Goal: Information Seeking & Learning: Learn about a topic

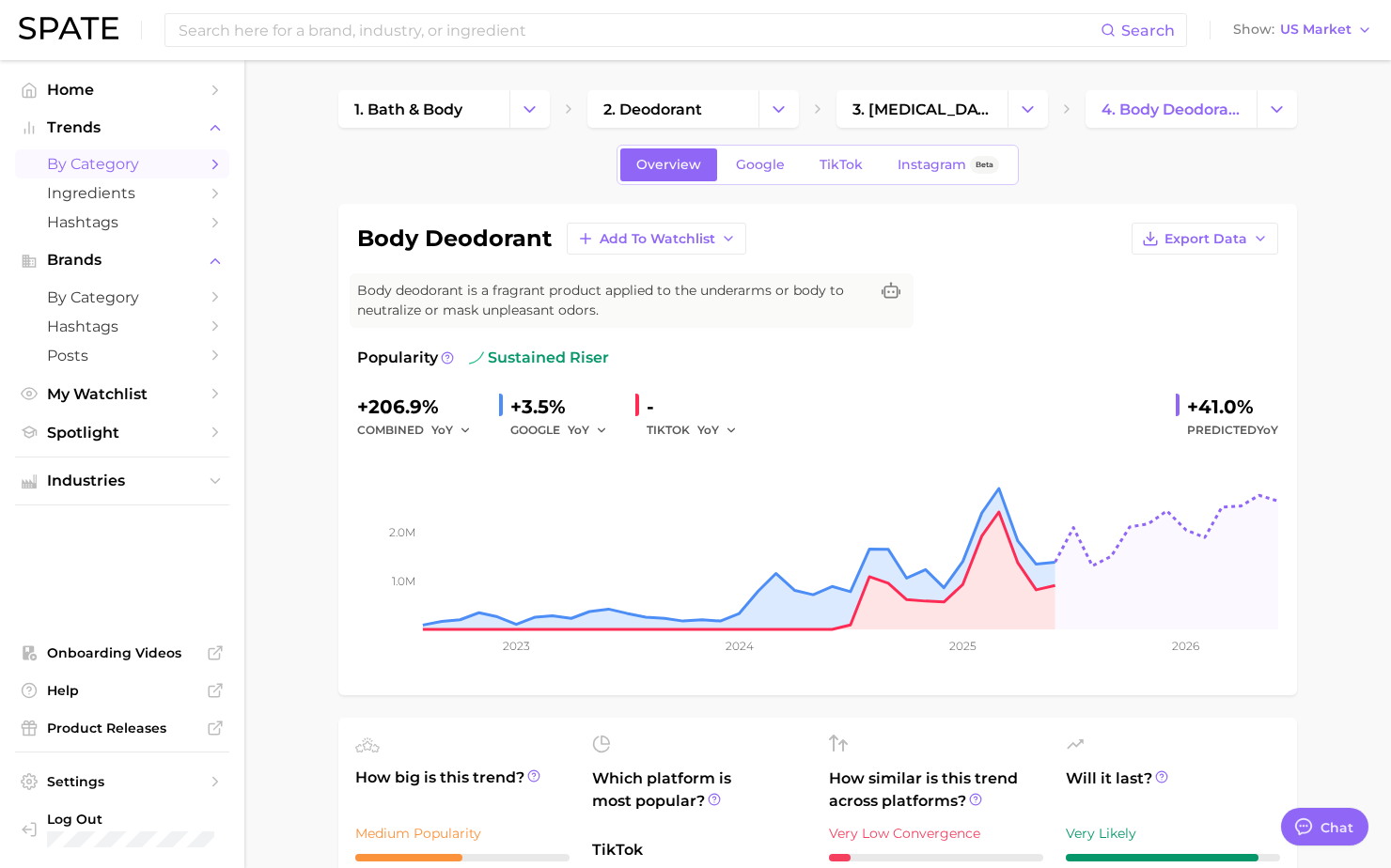
click at [110, 164] on span "by Category" at bounding box center [122, 164] width 150 height 18
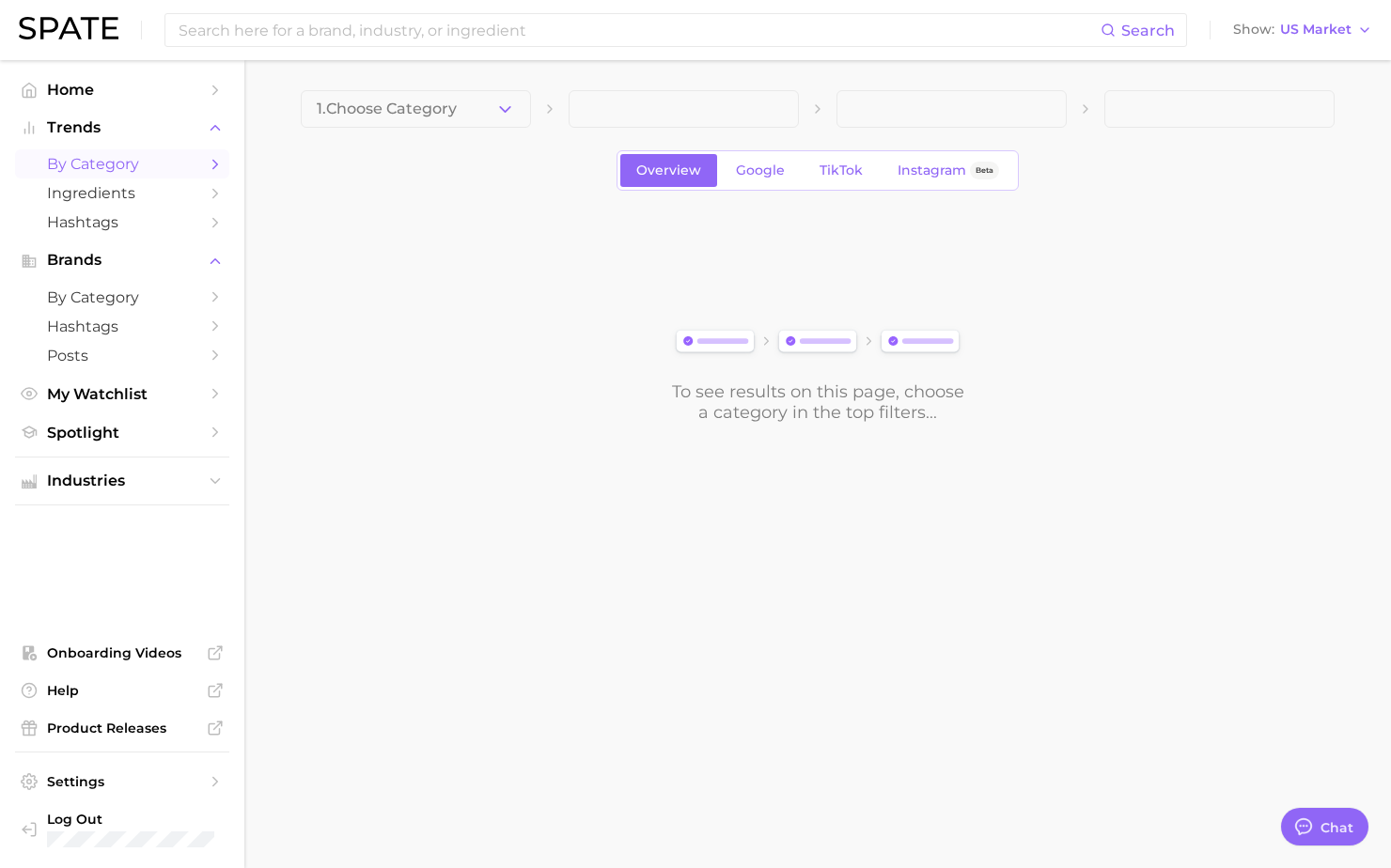
click at [439, 85] on main "1. Choose Category Overview Google TikTok Instagram Beta To see results on this…" at bounding box center [817, 288] width 1146 height 457
click at [446, 113] on span "1. Choose Category" at bounding box center [387, 109] width 140 height 17
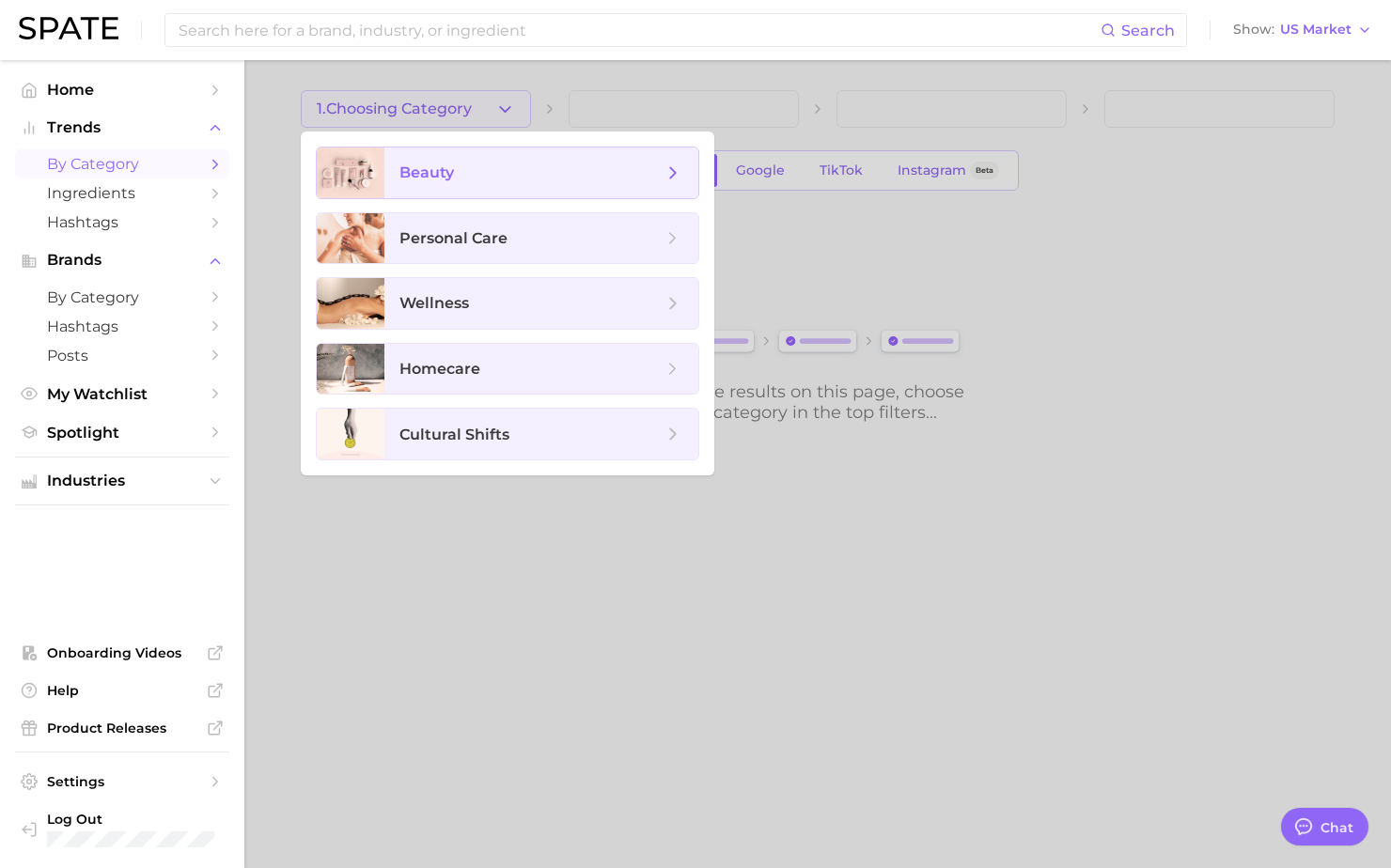
click at [469, 181] on span "beauty" at bounding box center [530, 173] width 263 height 21
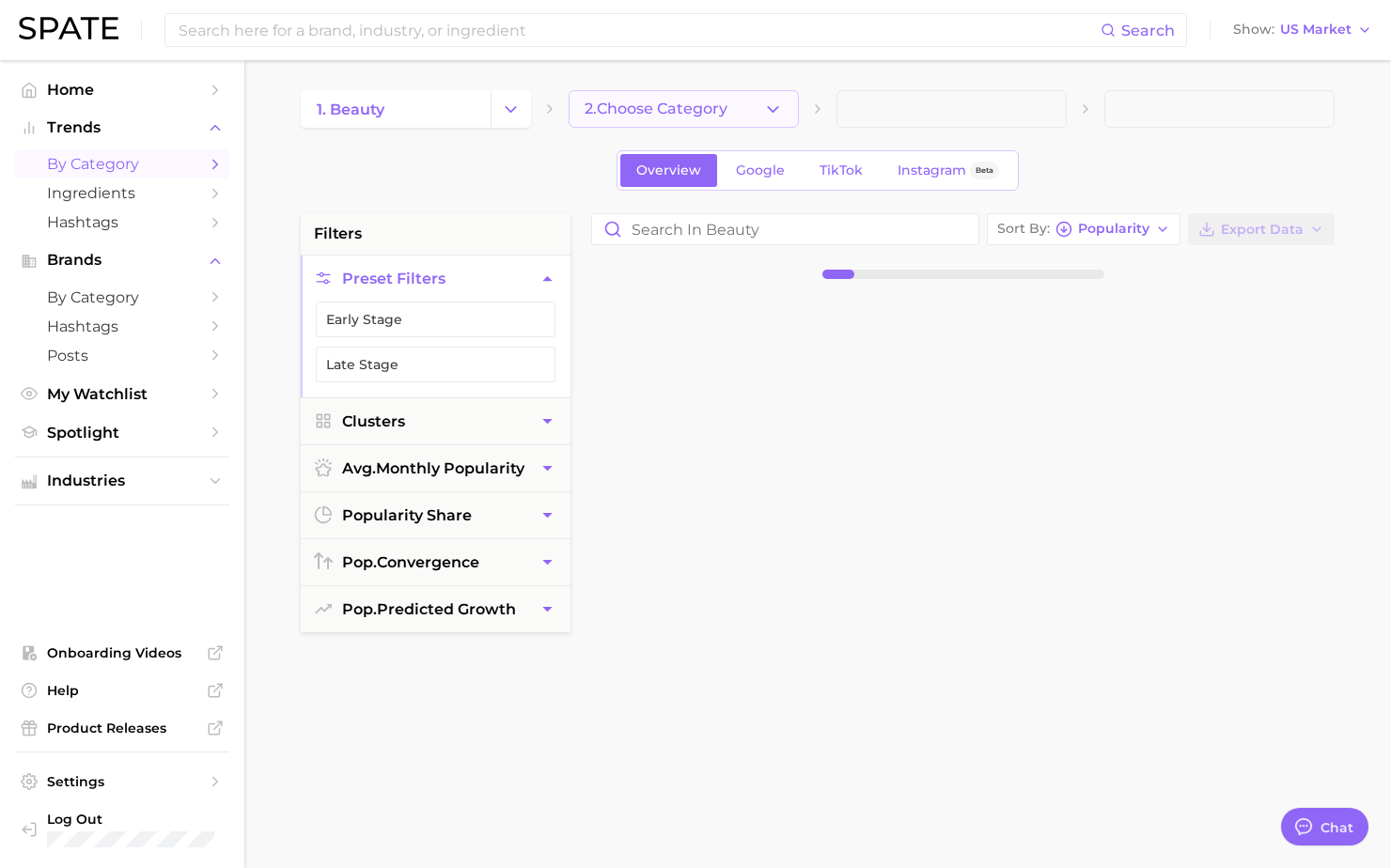
click at [647, 113] on span "2. Choose Category" at bounding box center [655, 109] width 143 height 17
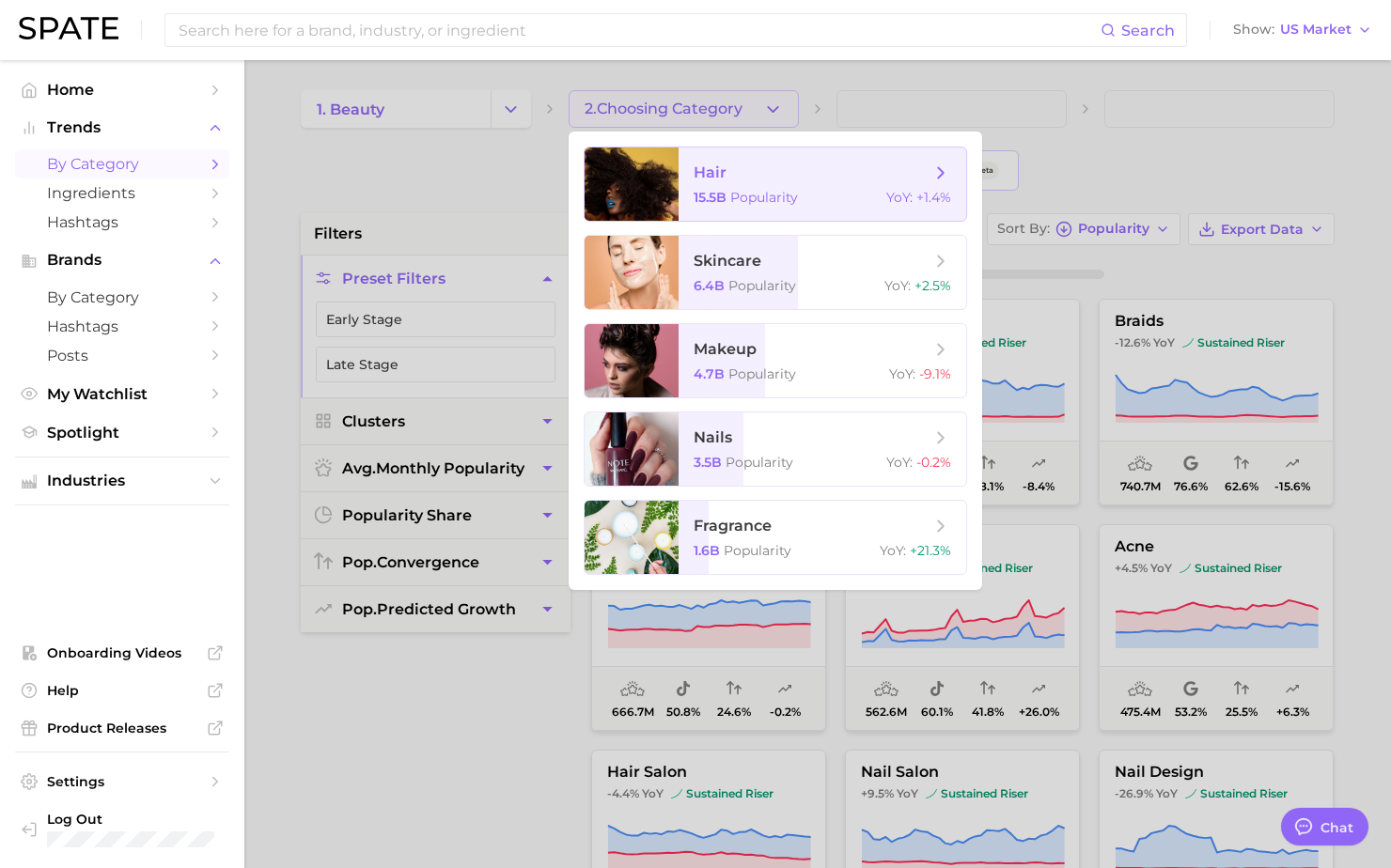
click at [719, 198] on span "15.5b" at bounding box center [709, 198] width 33 height 17
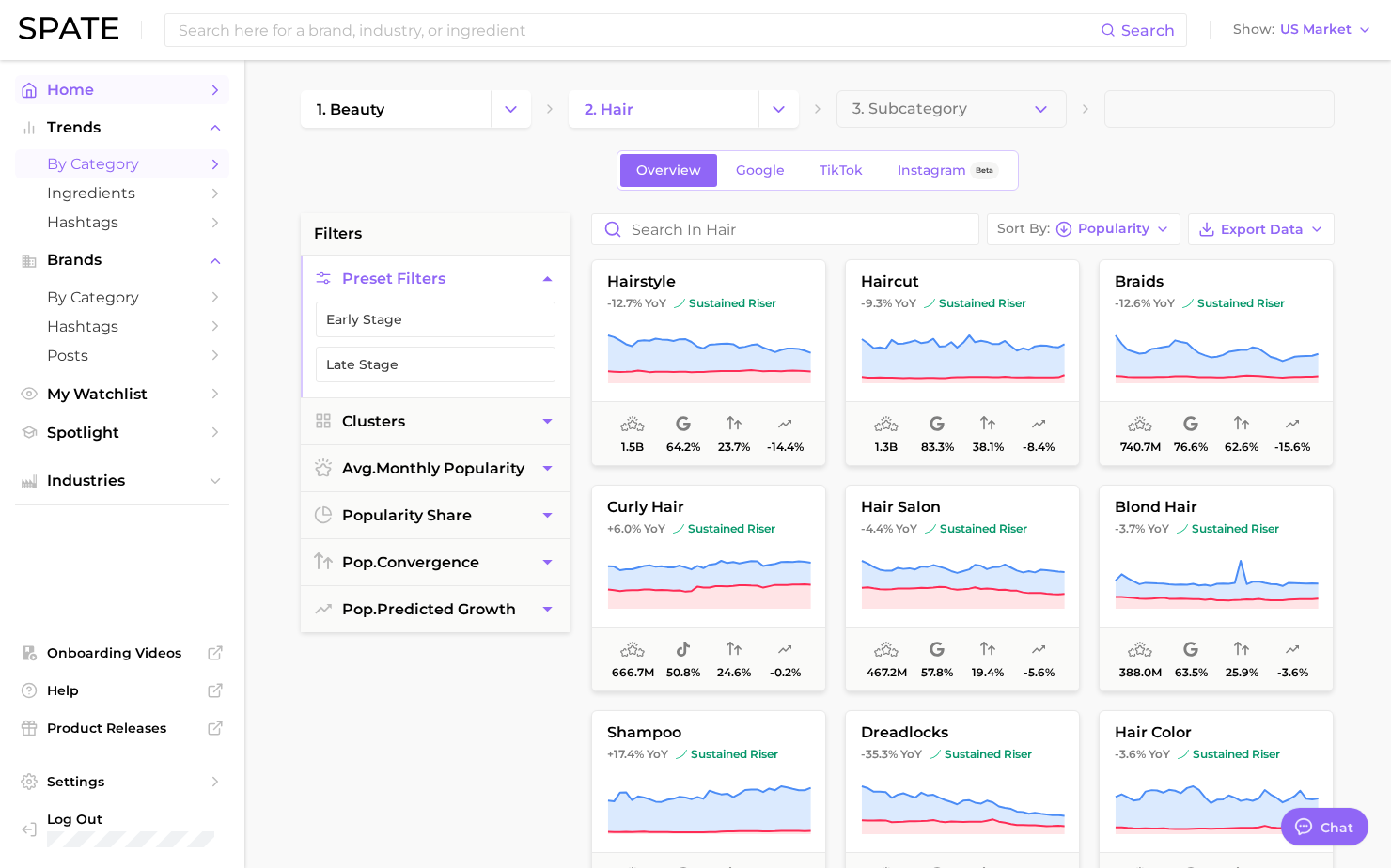
click at [78, 93] on span "Home" at bounding box center [122, 89] width 150 height 18
type textarea "x"
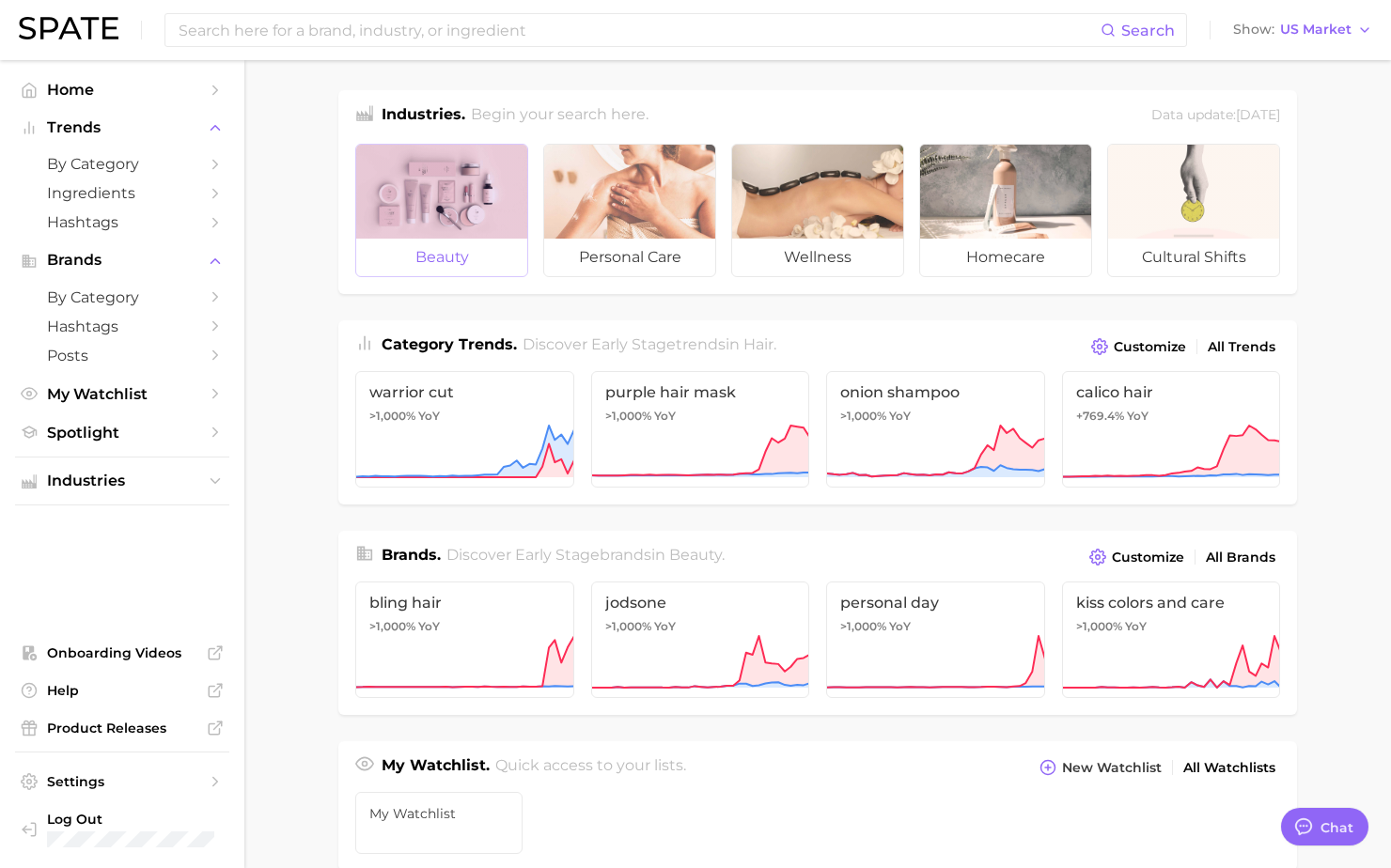
click at [445, 196] on div at bounding box center [442, 191] width 171 height 94
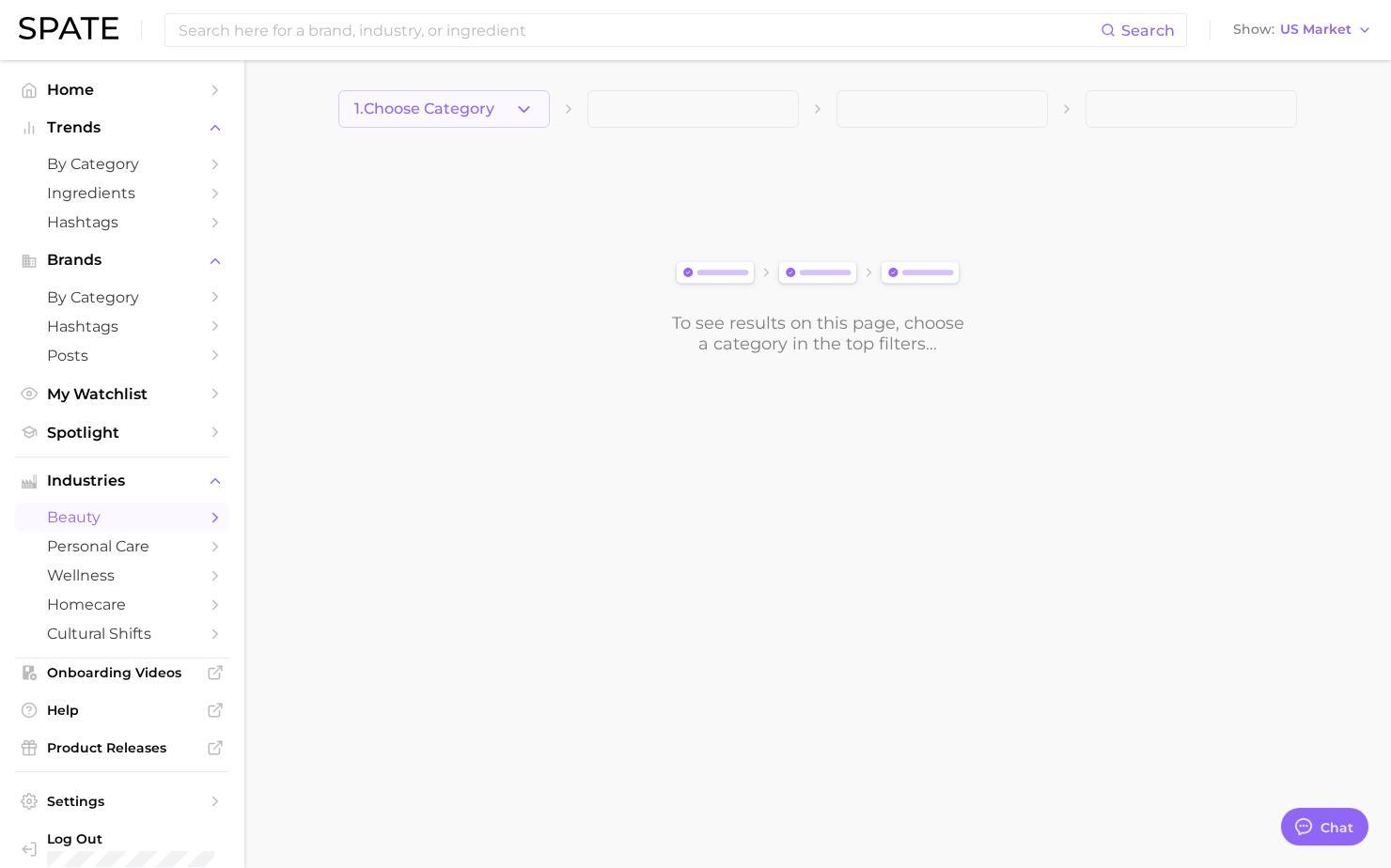
click at [524, 104] on icon "button" at bounding box center [524, 109] width 20 height 20
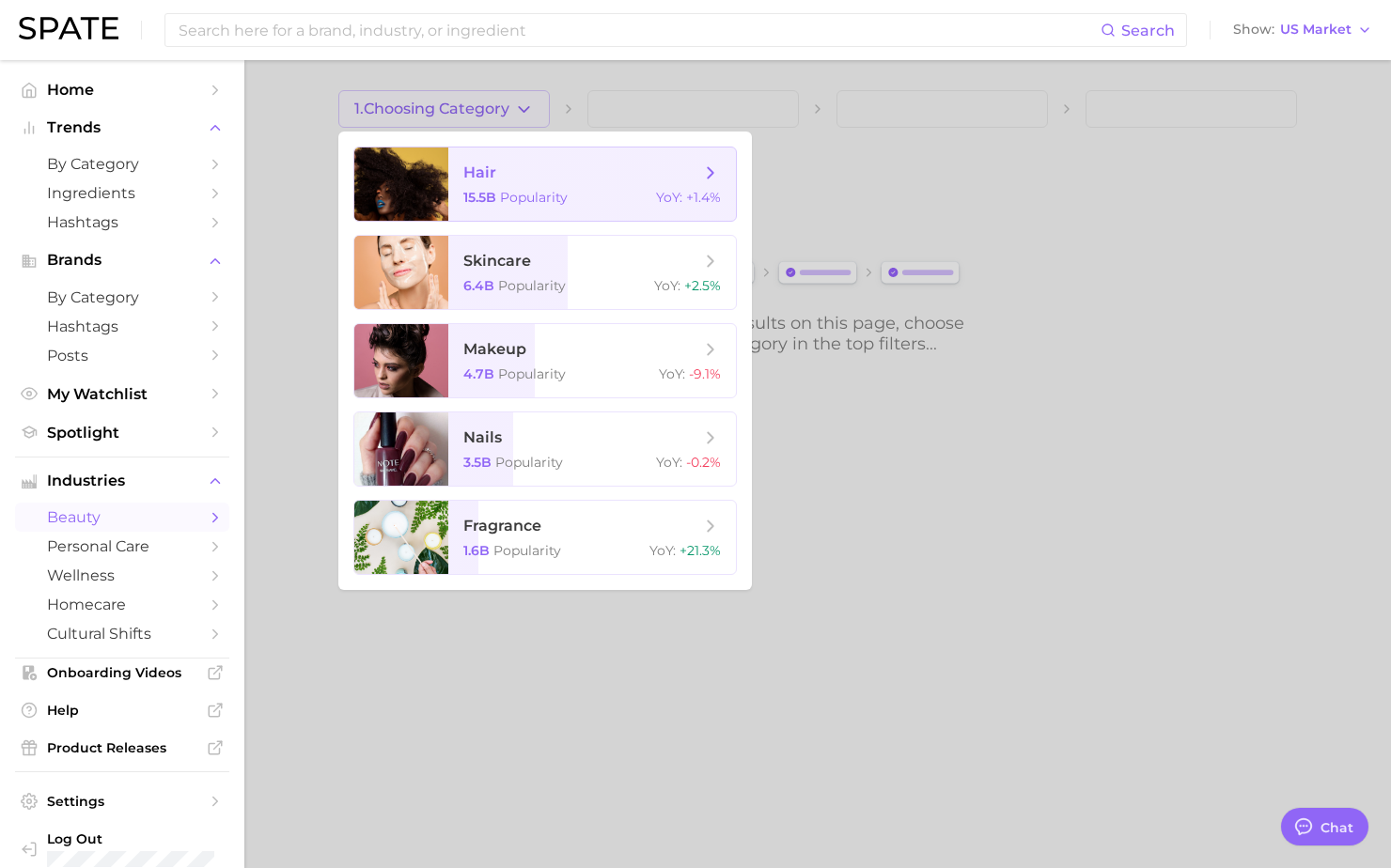
click at [559, 174] on span "hair" at bounding box center [582, 173] width 236 height 21
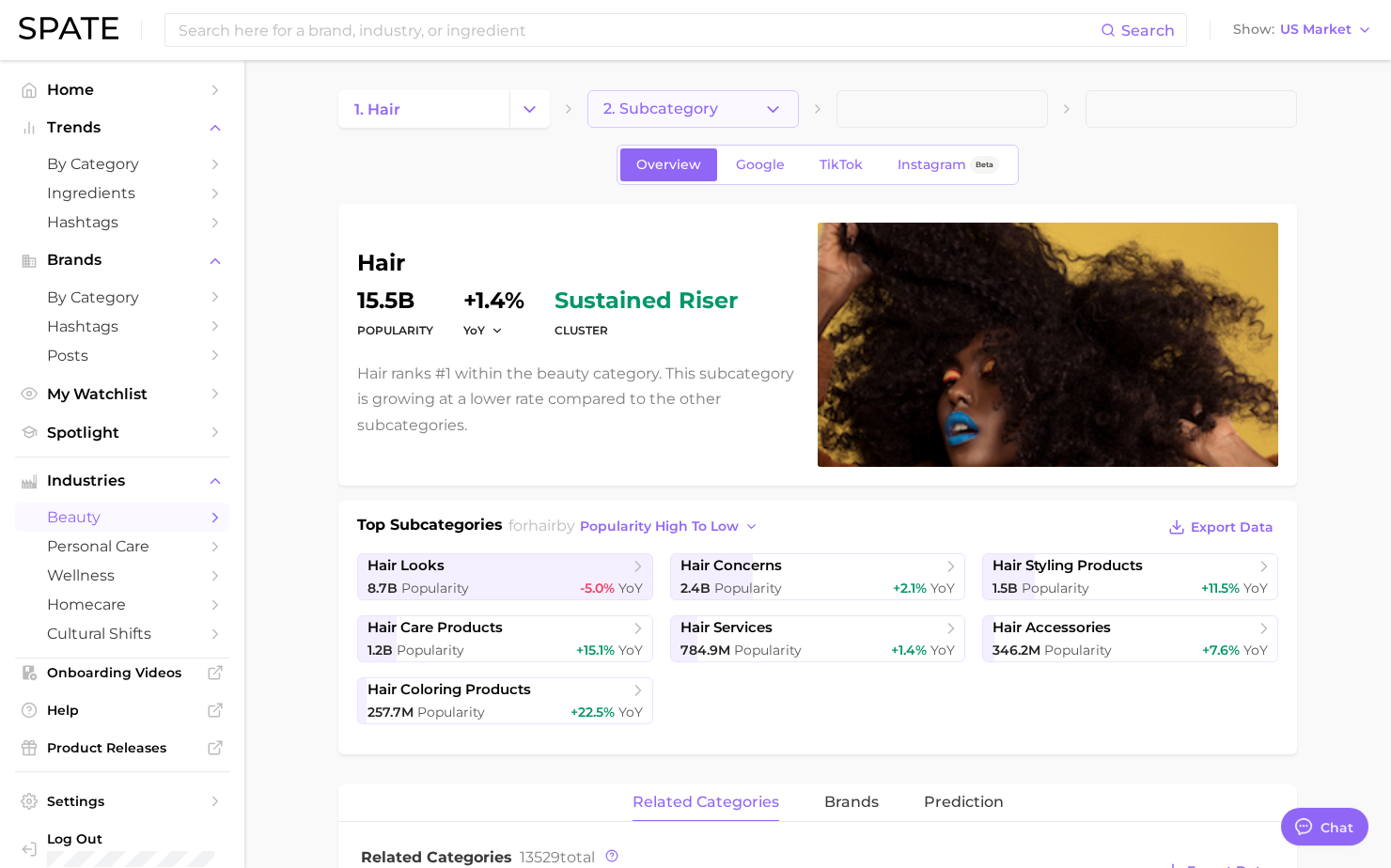
click at [680, 100] on span "2. Subcategory" at bounding box center [660, 109] width 114 height 17
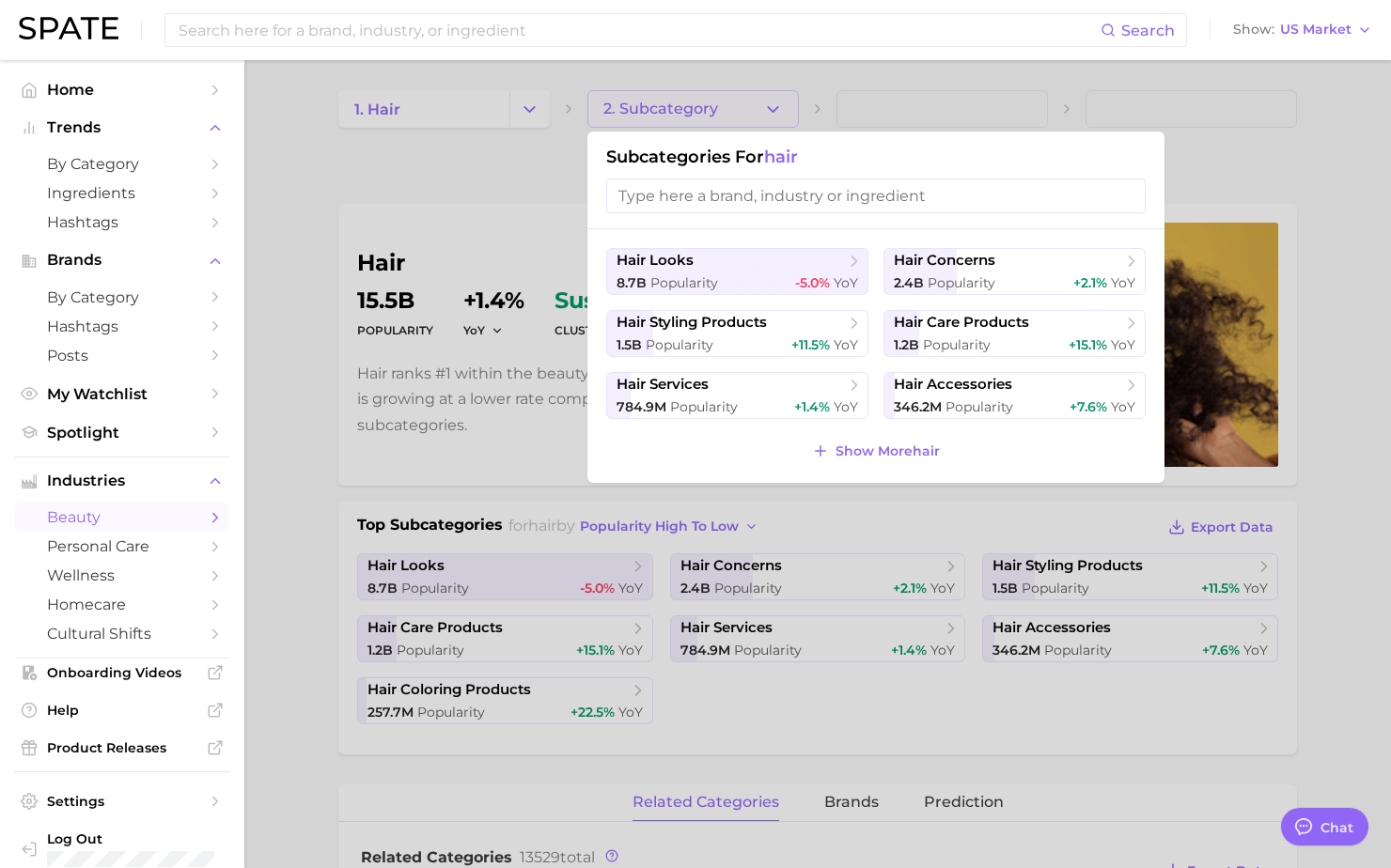
click at [1259, 133] on div at bounding box center [695, 434] width 1391 height 868
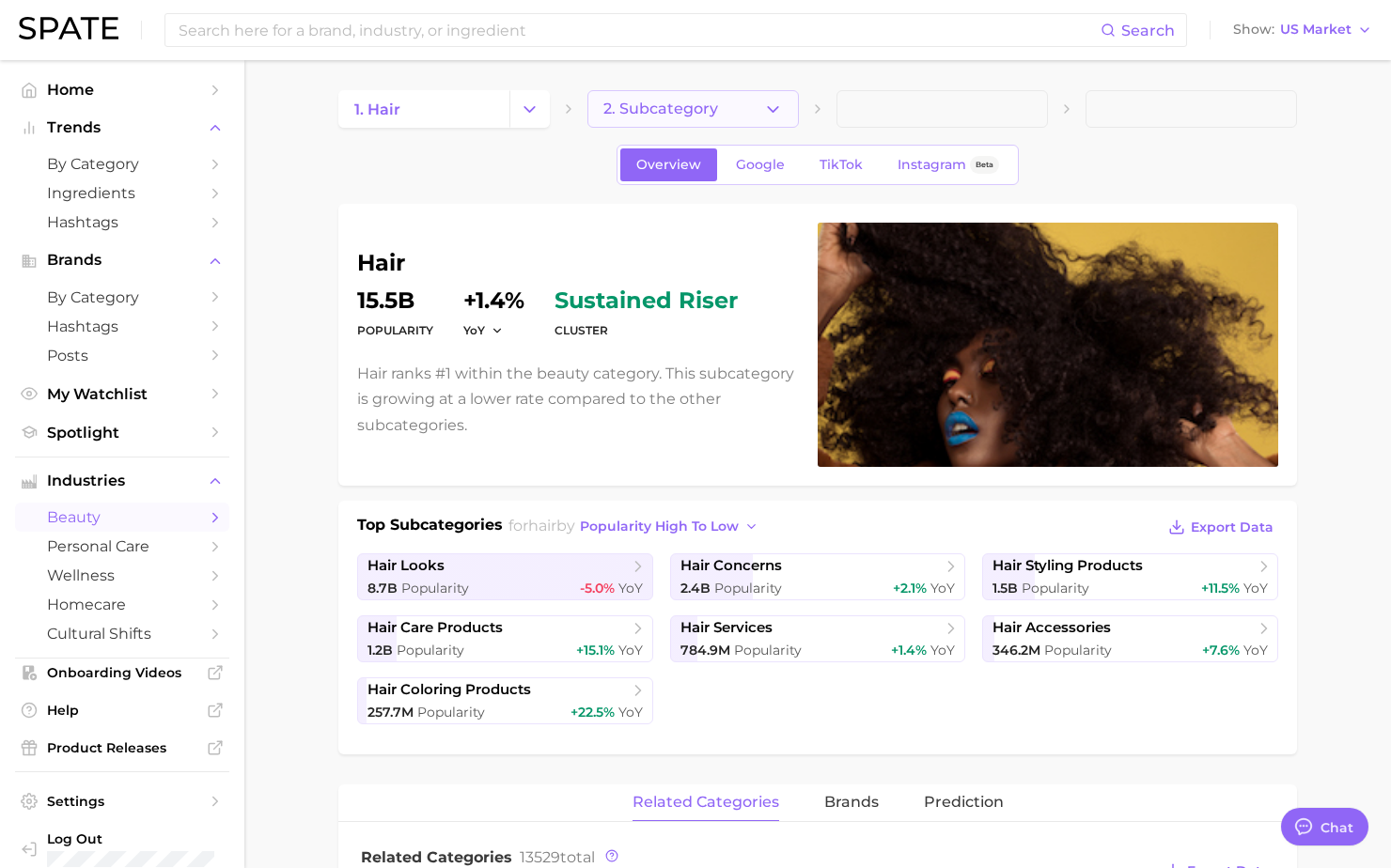
click at [682, 112] on span "2. Subcategory" at bounding box center [660, 109] width 114 height 17
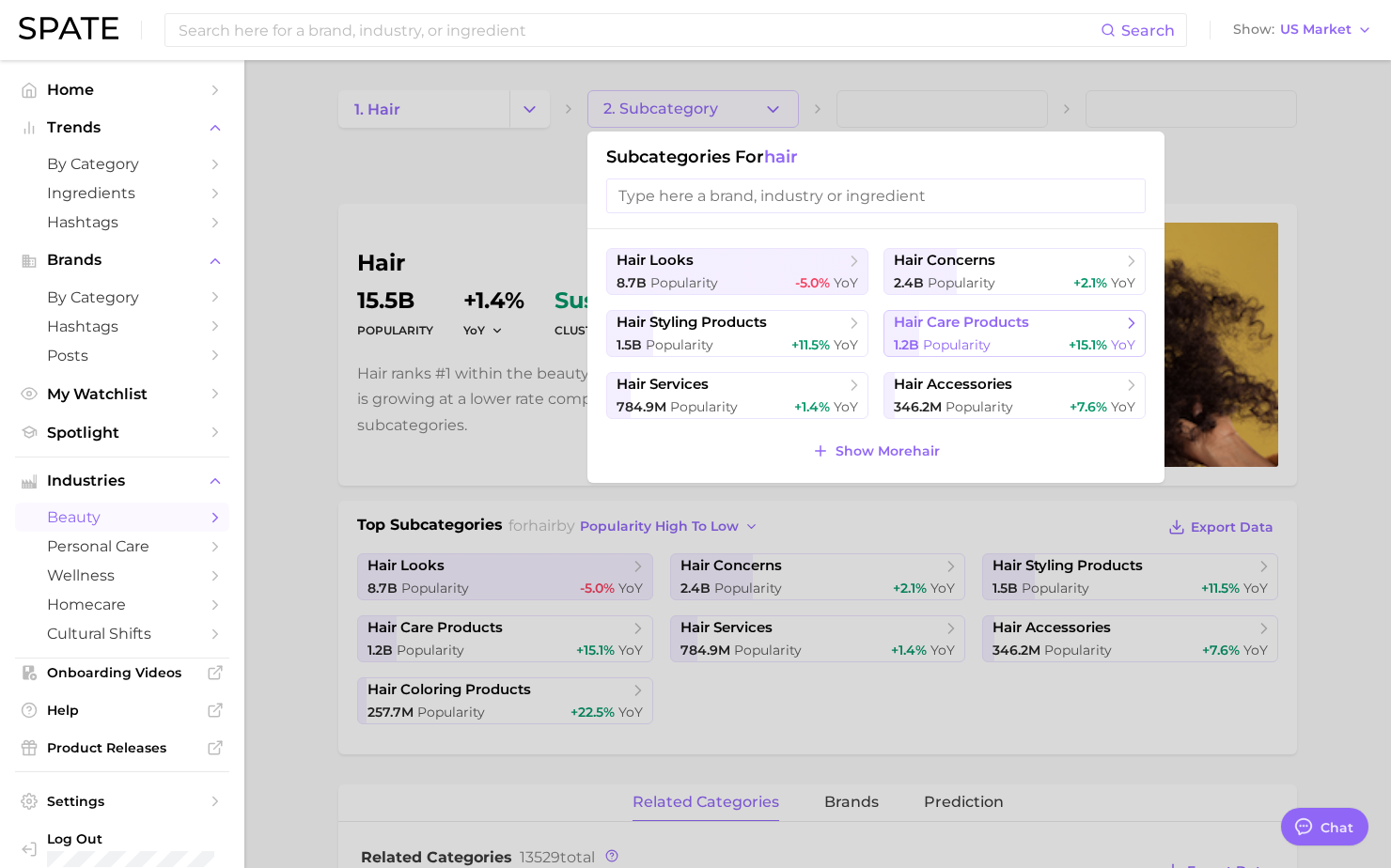
click at [960, 338] on span "Popularity" at bounding box center [957, 345] width 68 height 17
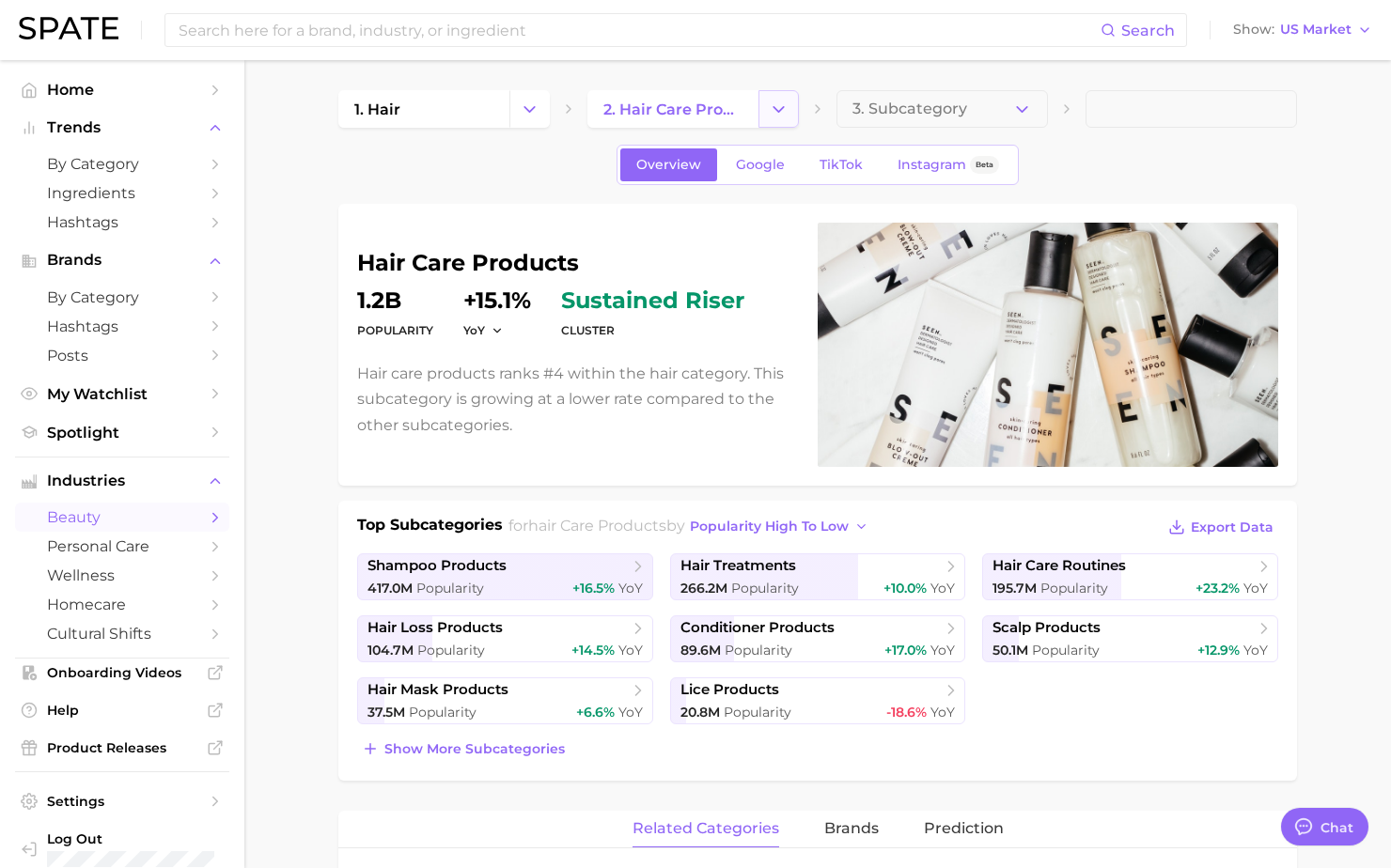
click at [781, 106] on icon "Change Category" at bounding box center [778, 109] width 20 height 20
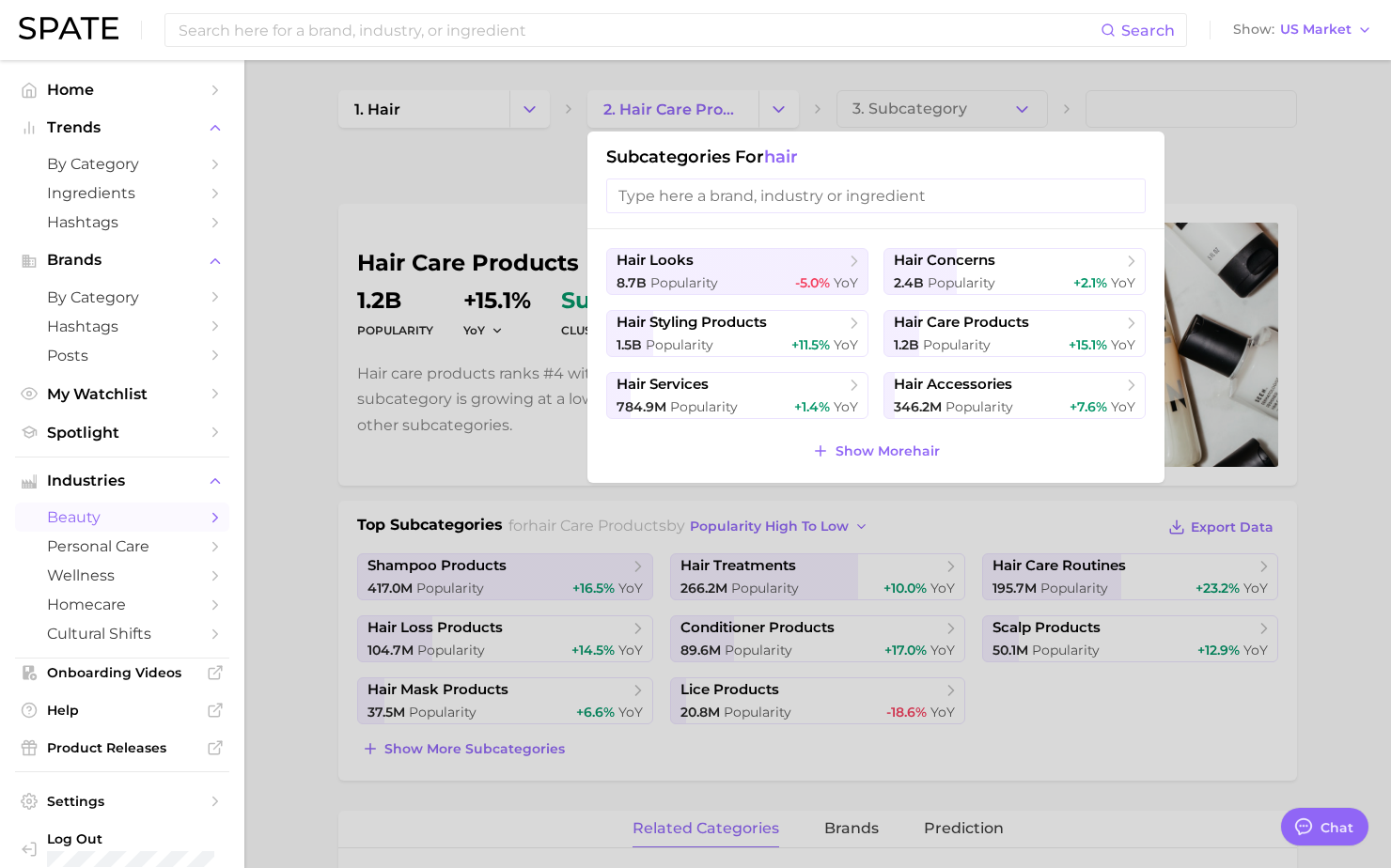
click at [463, 114] on div at bounding box center [695, 434] width 1391 height 868
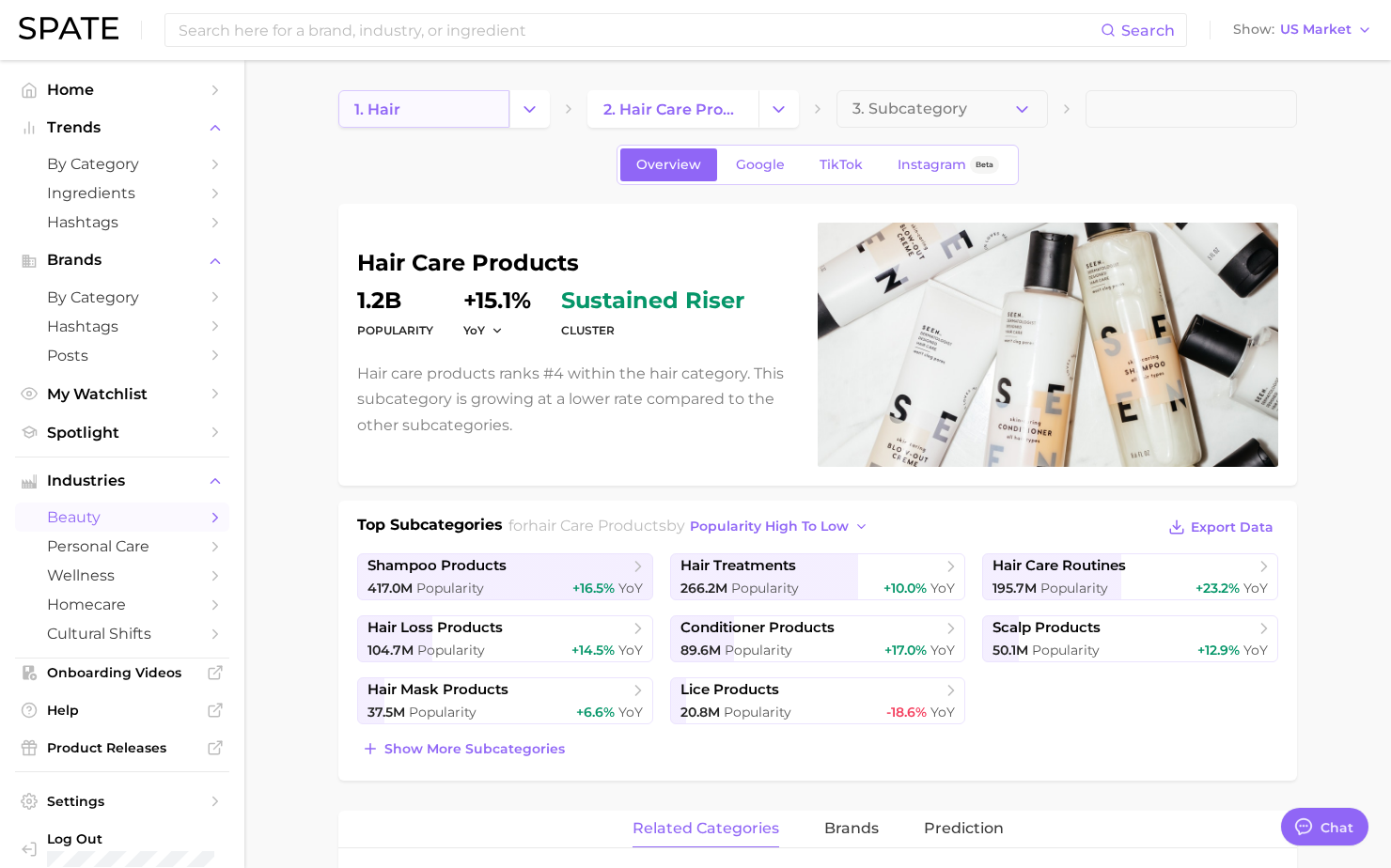
click at [453, 113] on link "1. hair" at bounding box center [424, 109] width 171 height 38
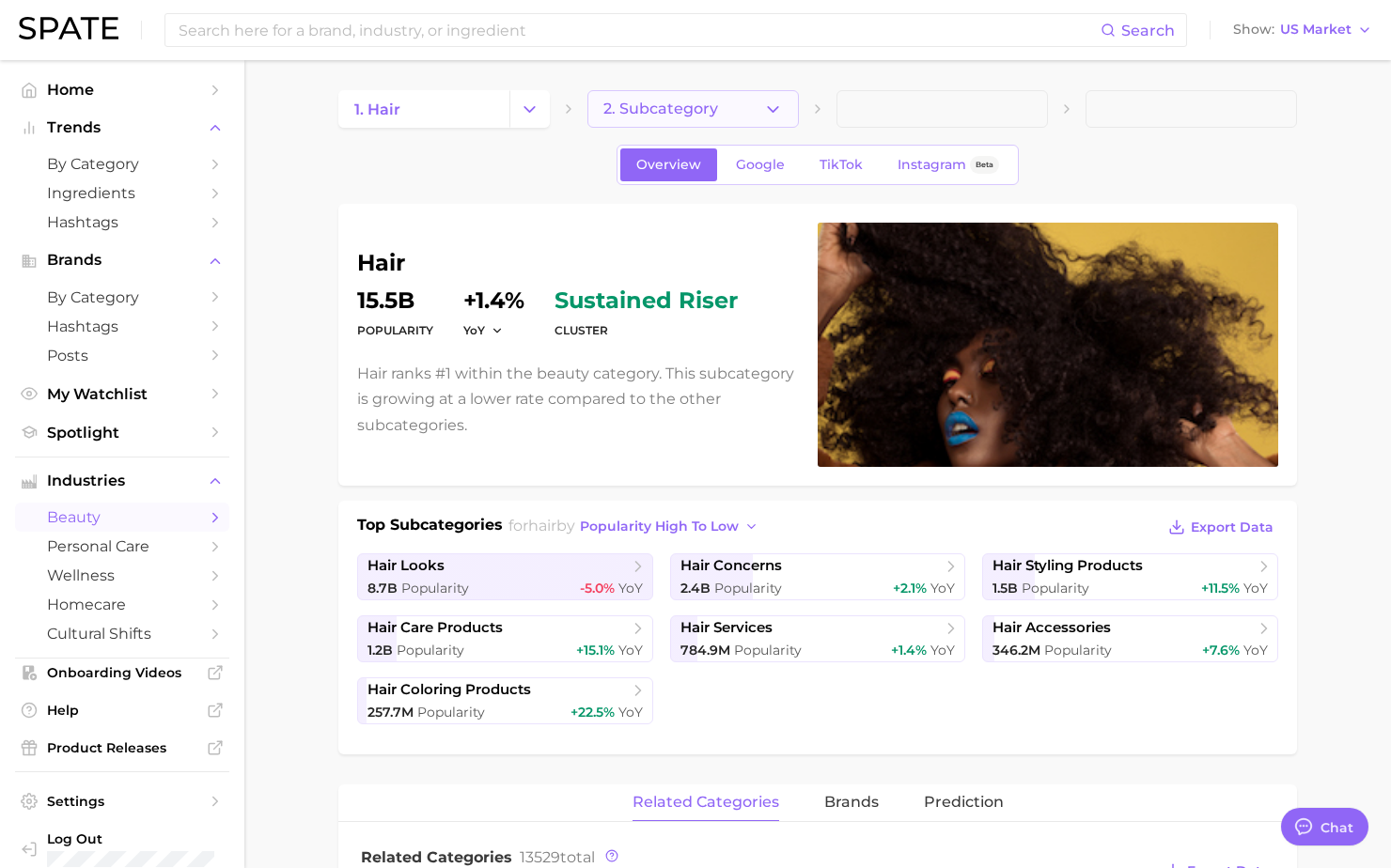
click at [734, 100] on button "2. Subcategory" at bounding box center [693, 109] width 212 height 38
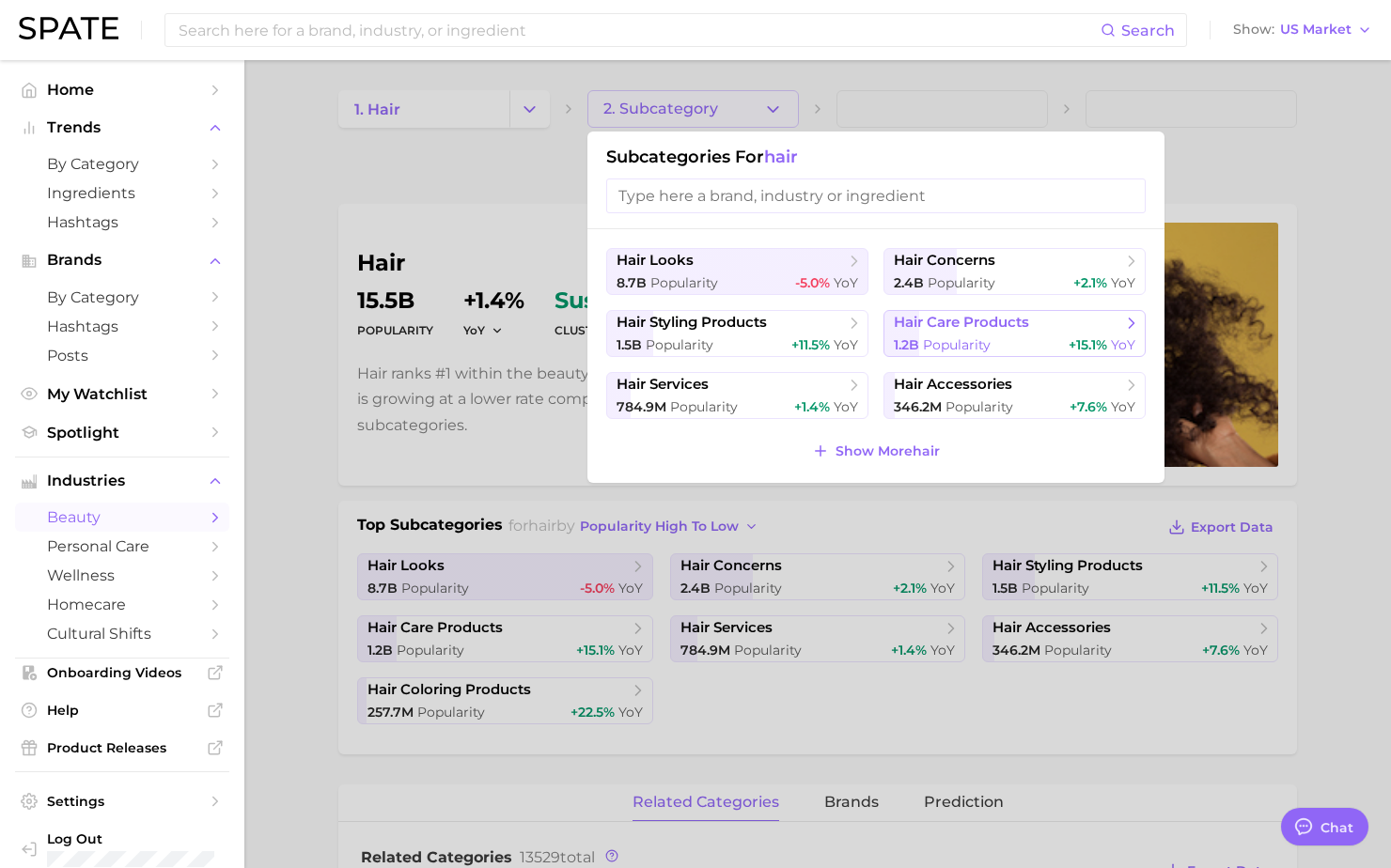
click at [1027, 339] on div "1.2b Popularity +15.1% YoY" at bounding box center [1014, 345] width 241 height 18
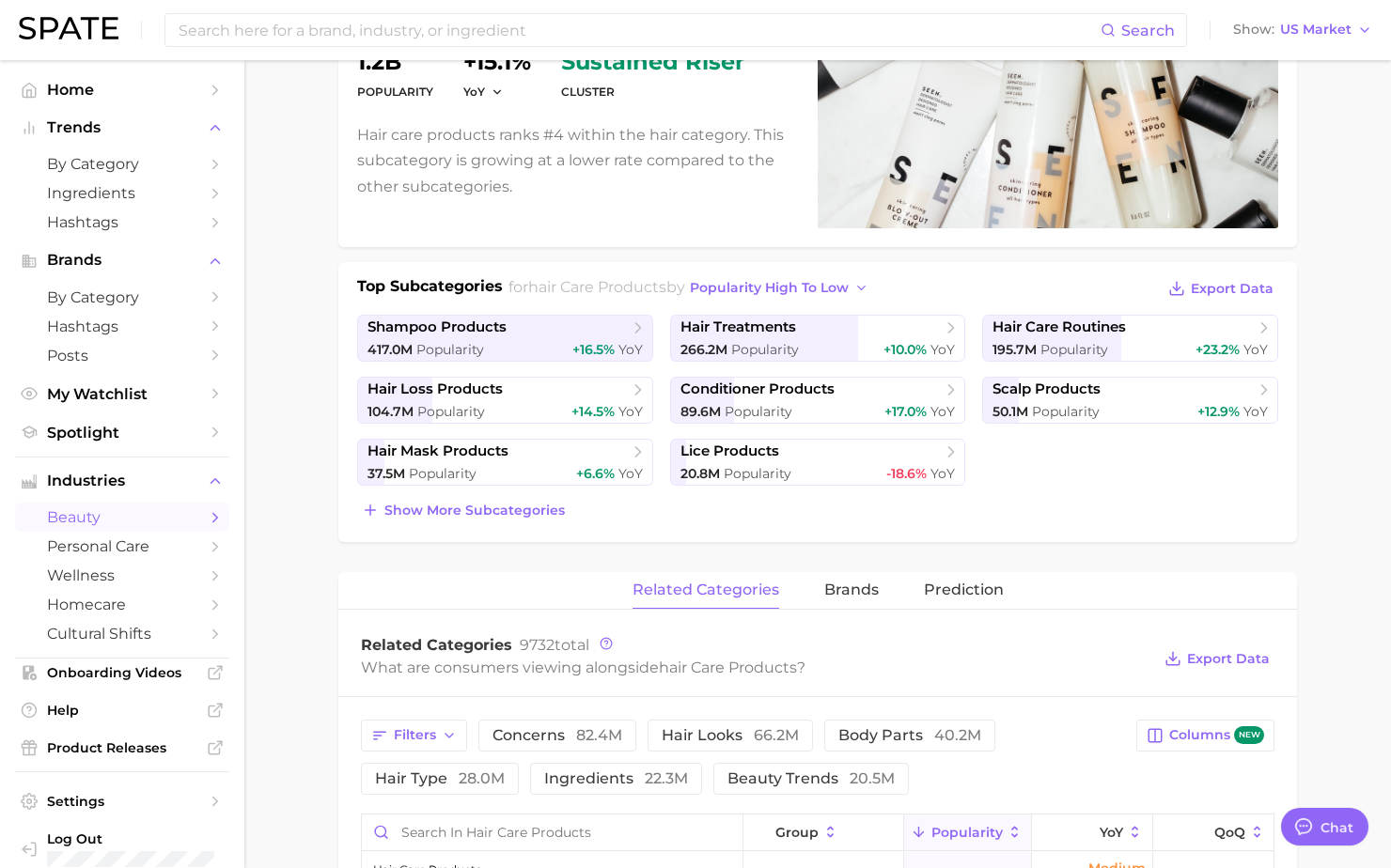
scroll to position [316, 0]
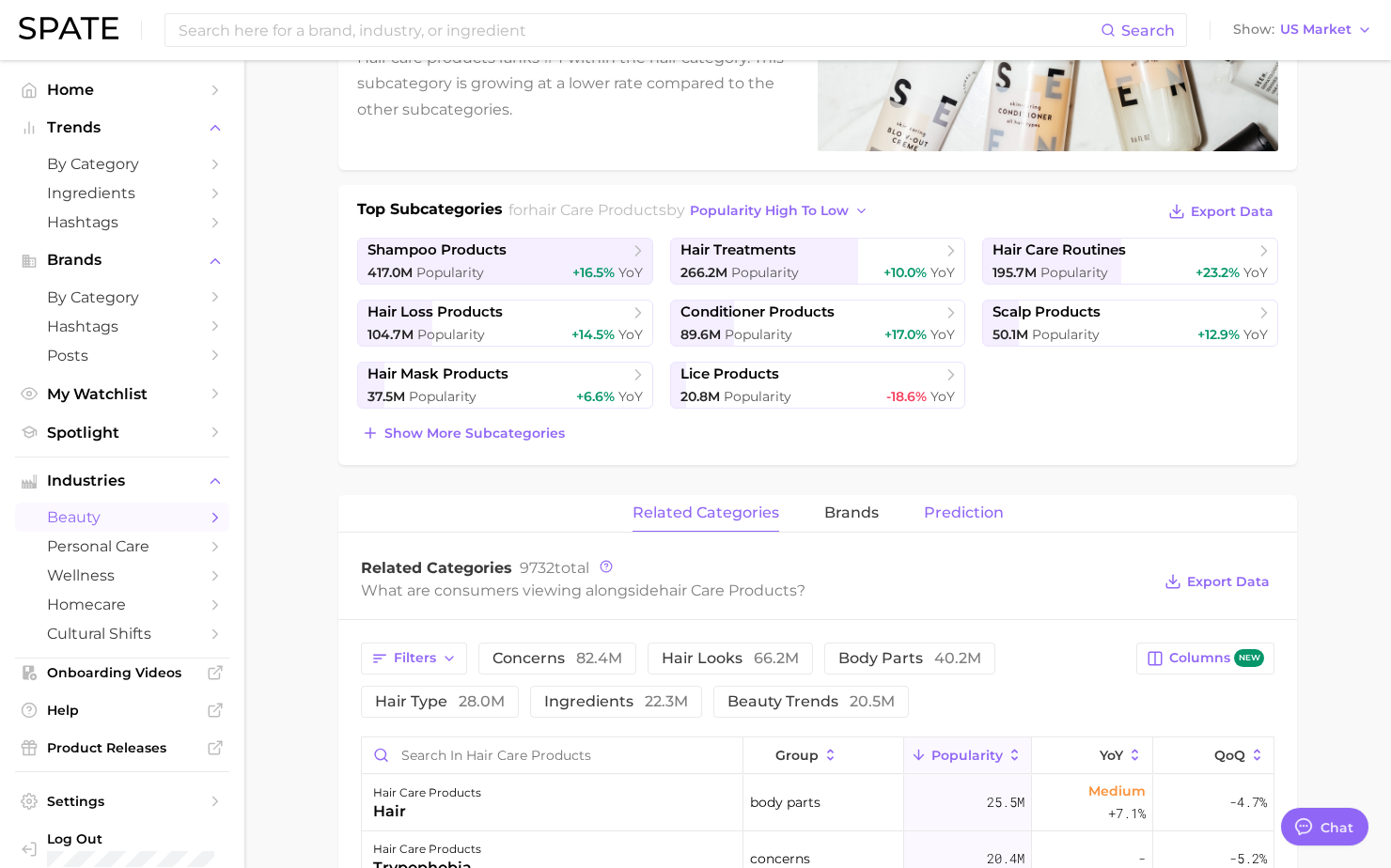
click at [964, 517] on span "Prediction" at bounding box center [964, 513] width 79 height 17
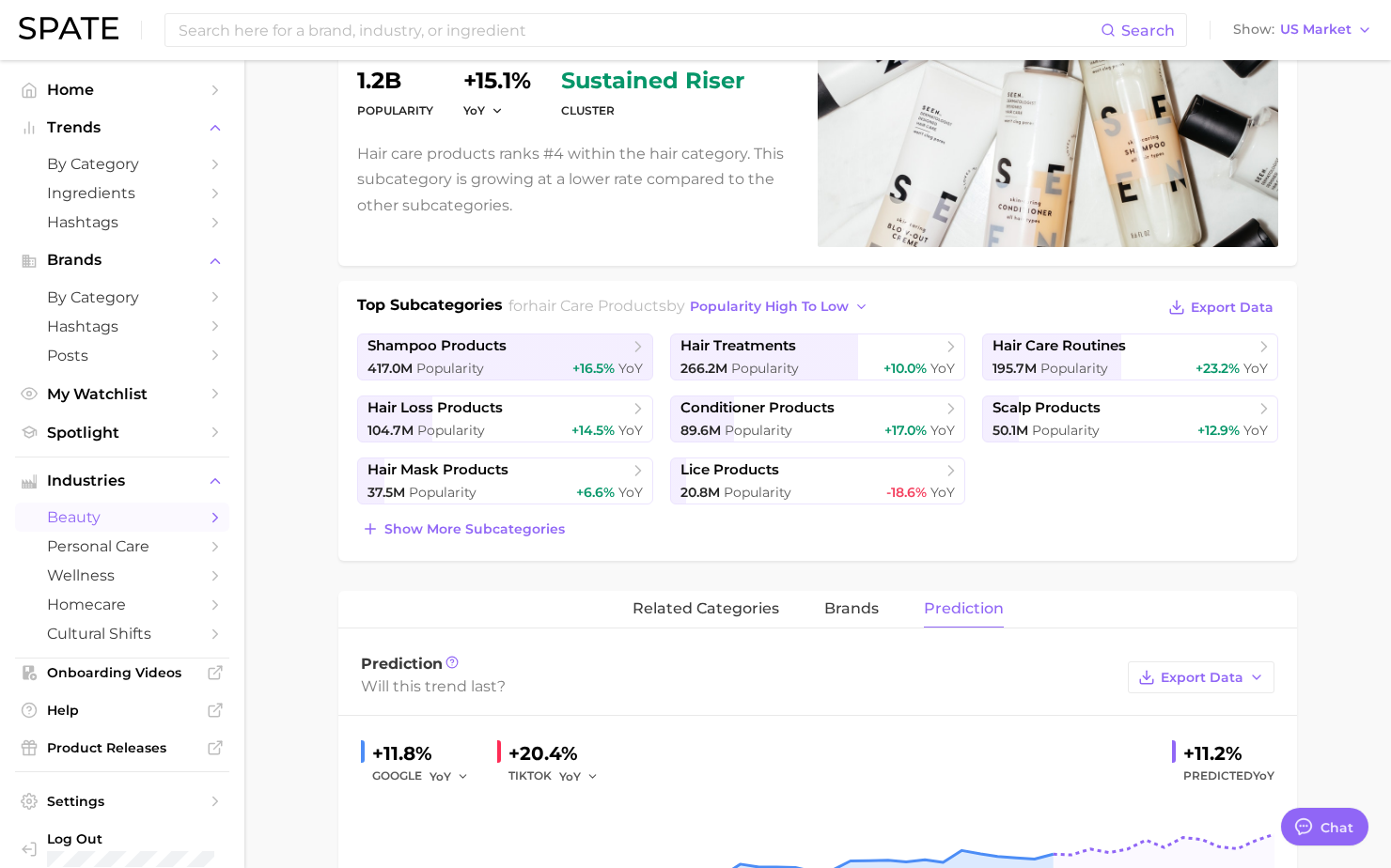
scroll to position [0, 0]
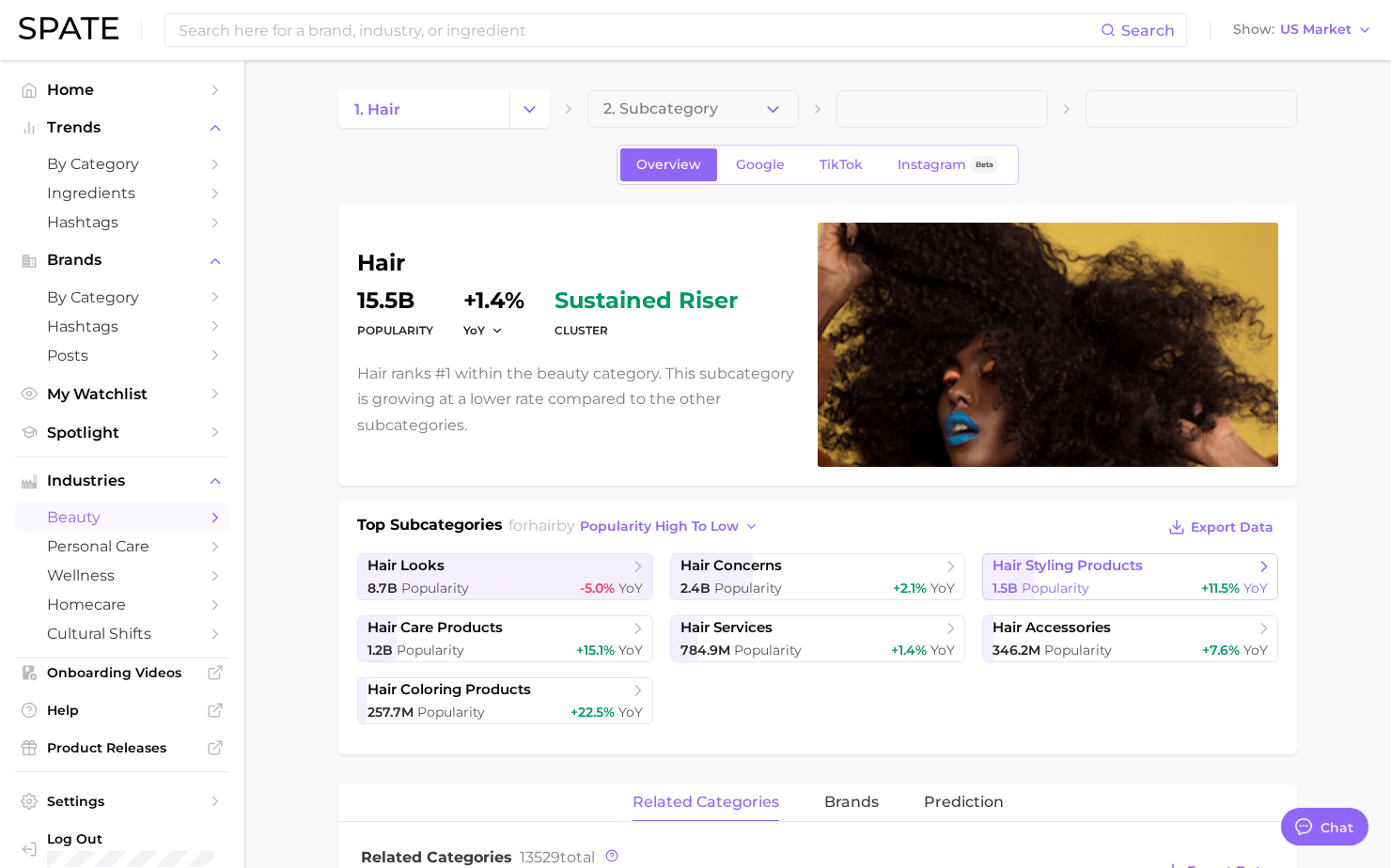
click at [1065, 580] on span "1.5b Popularity" at bounding box center [1040, 588] width 96 height 18
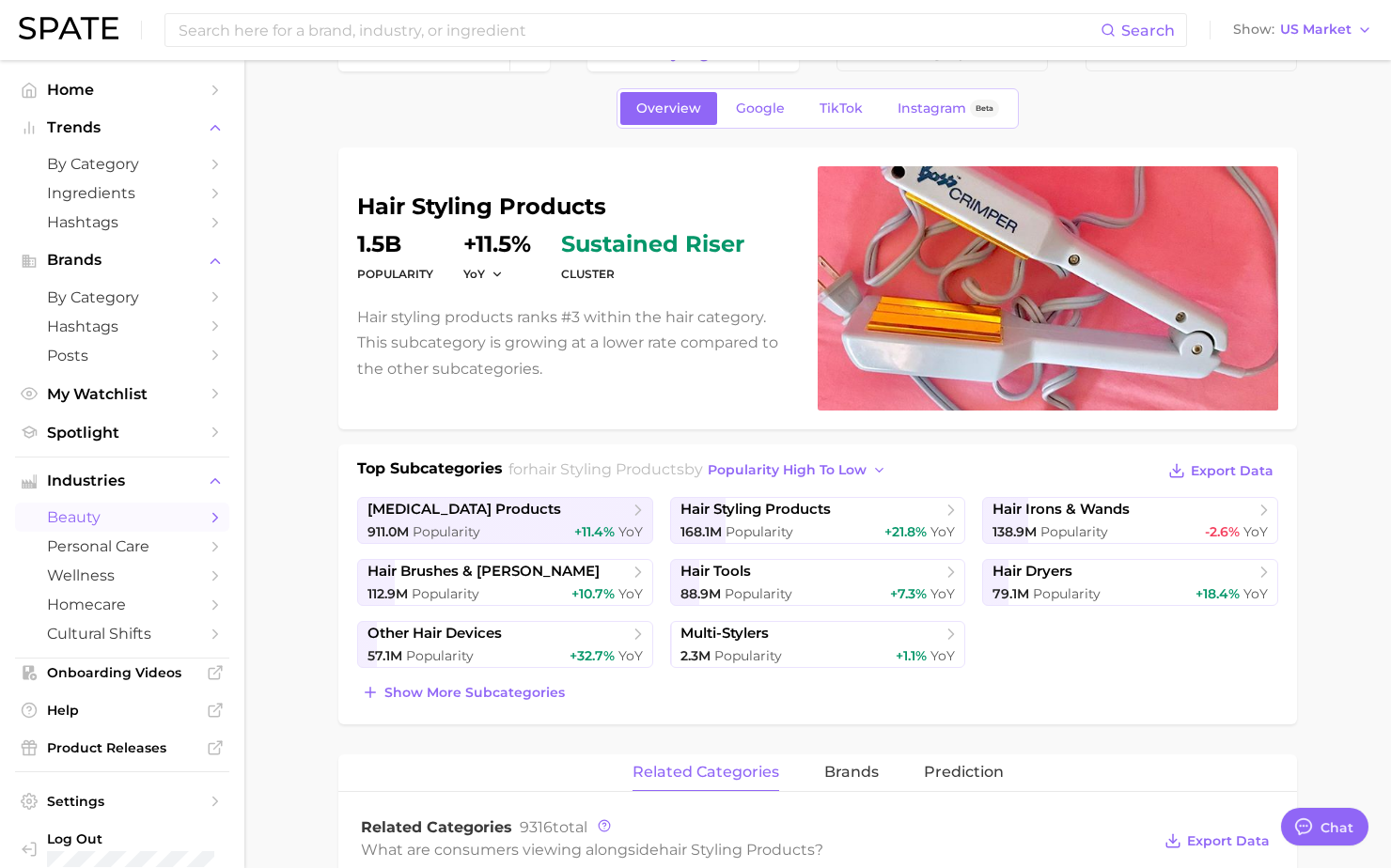
scroll to position [51, 0]
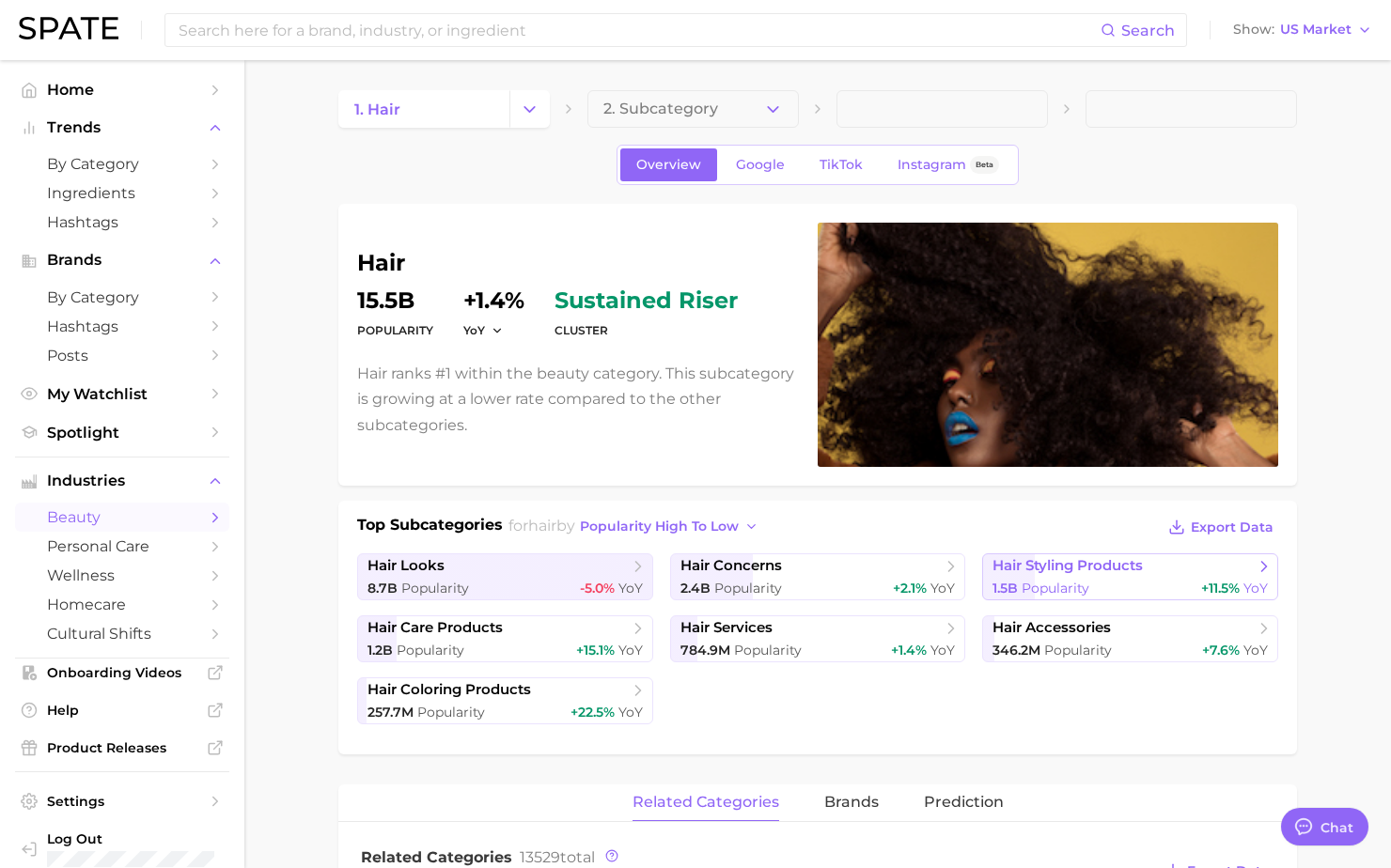
click at [1112, 565] on span "hair styling products" at bounding box center [1067, 565] width 150 height 18
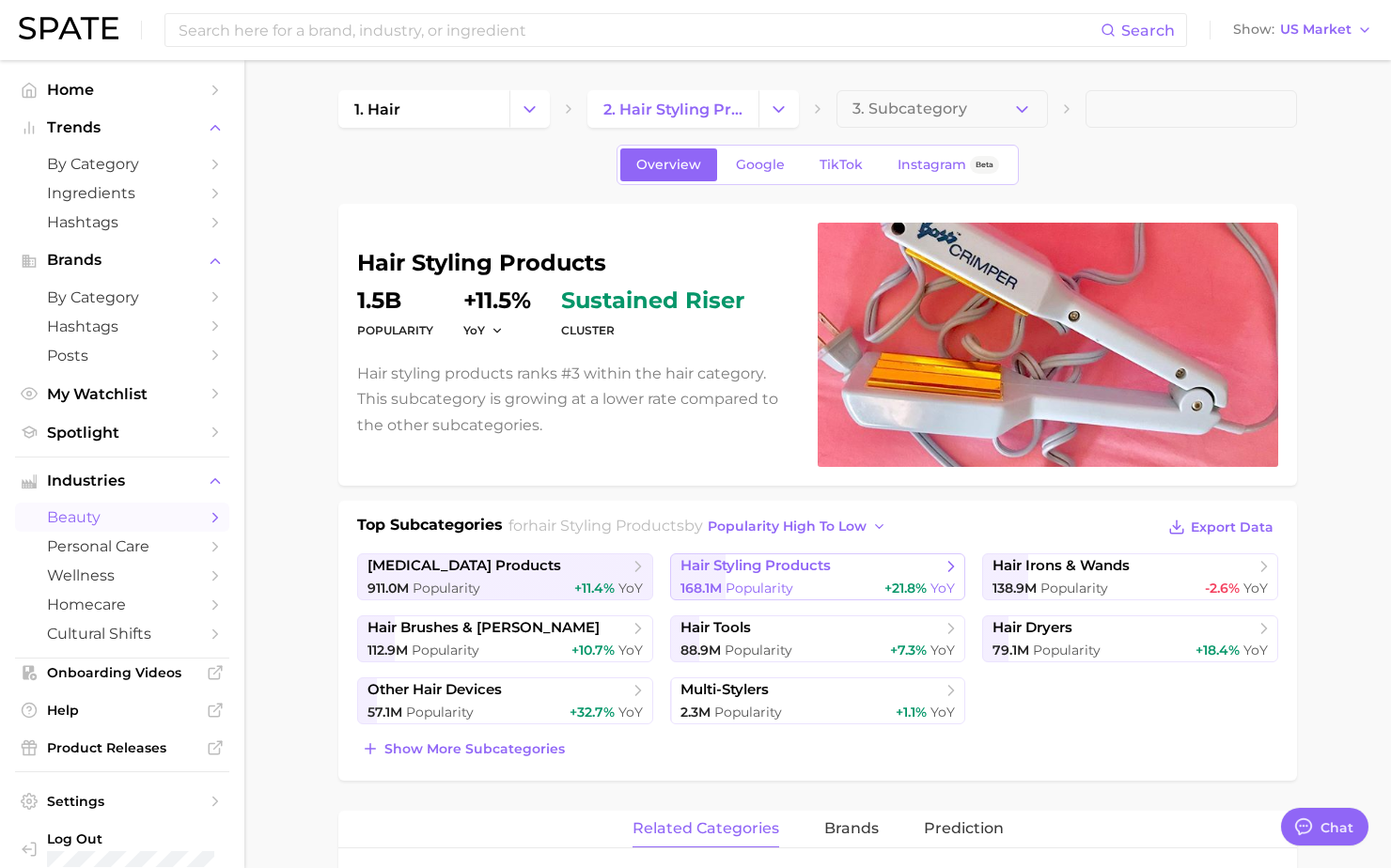
click at [830, 568] on span "hair styling products" at bounding box center [755, 565] width 150 height 18
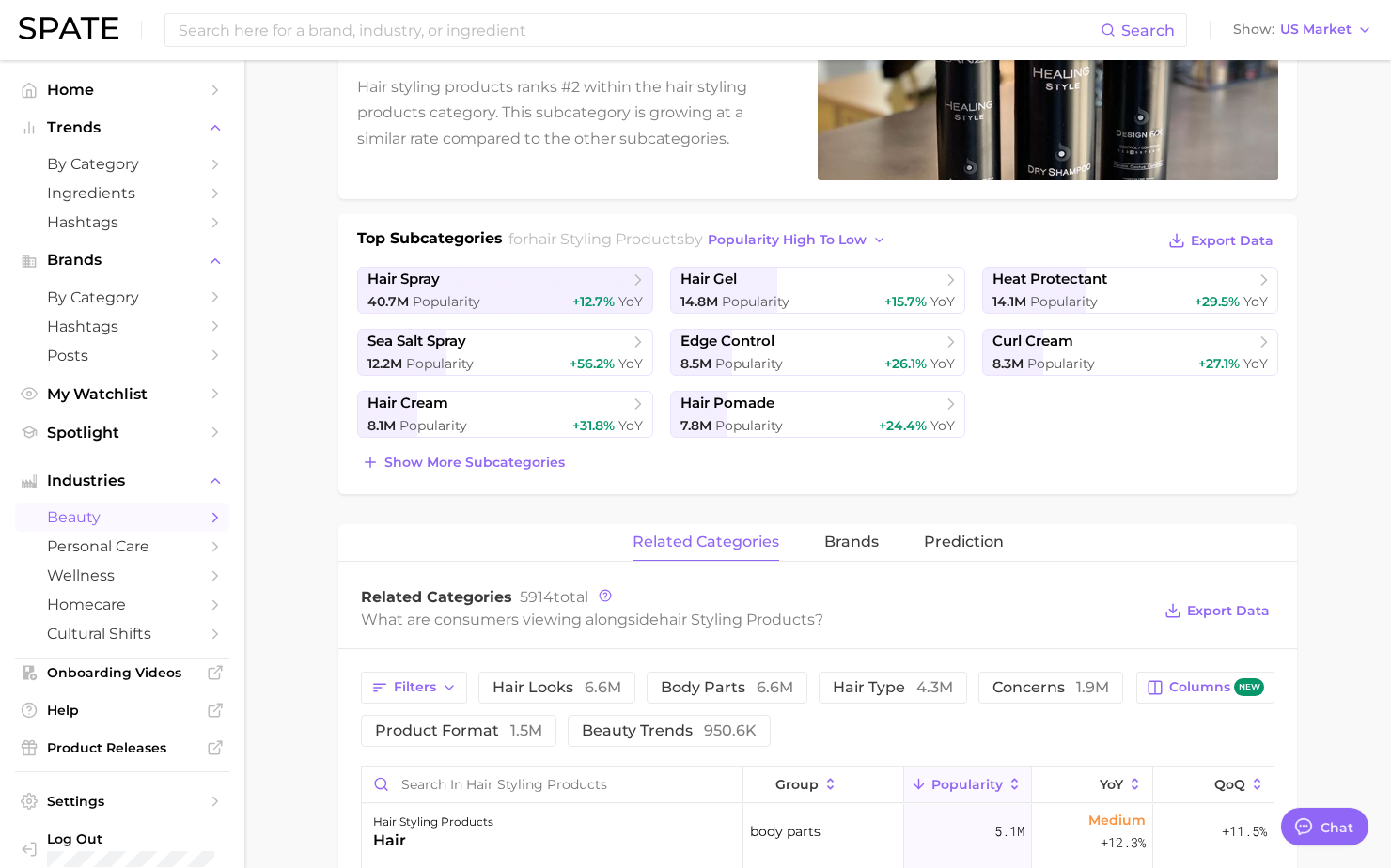
scroll to position [299, 0]
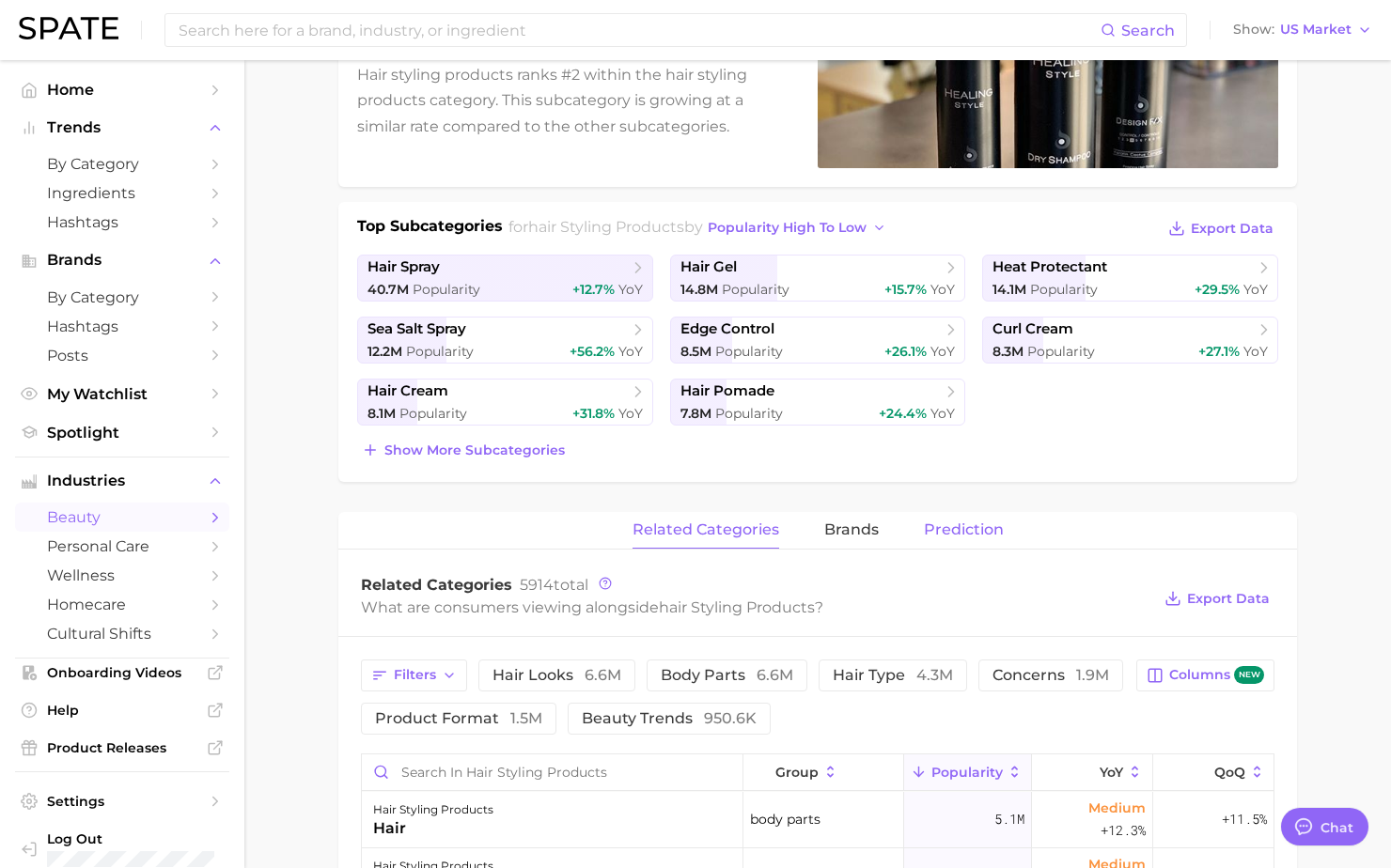
click at [949, 524] on span "Prediction" at bounding box center [964, 530] width 79 height 17
